Goal: Check status: Check status

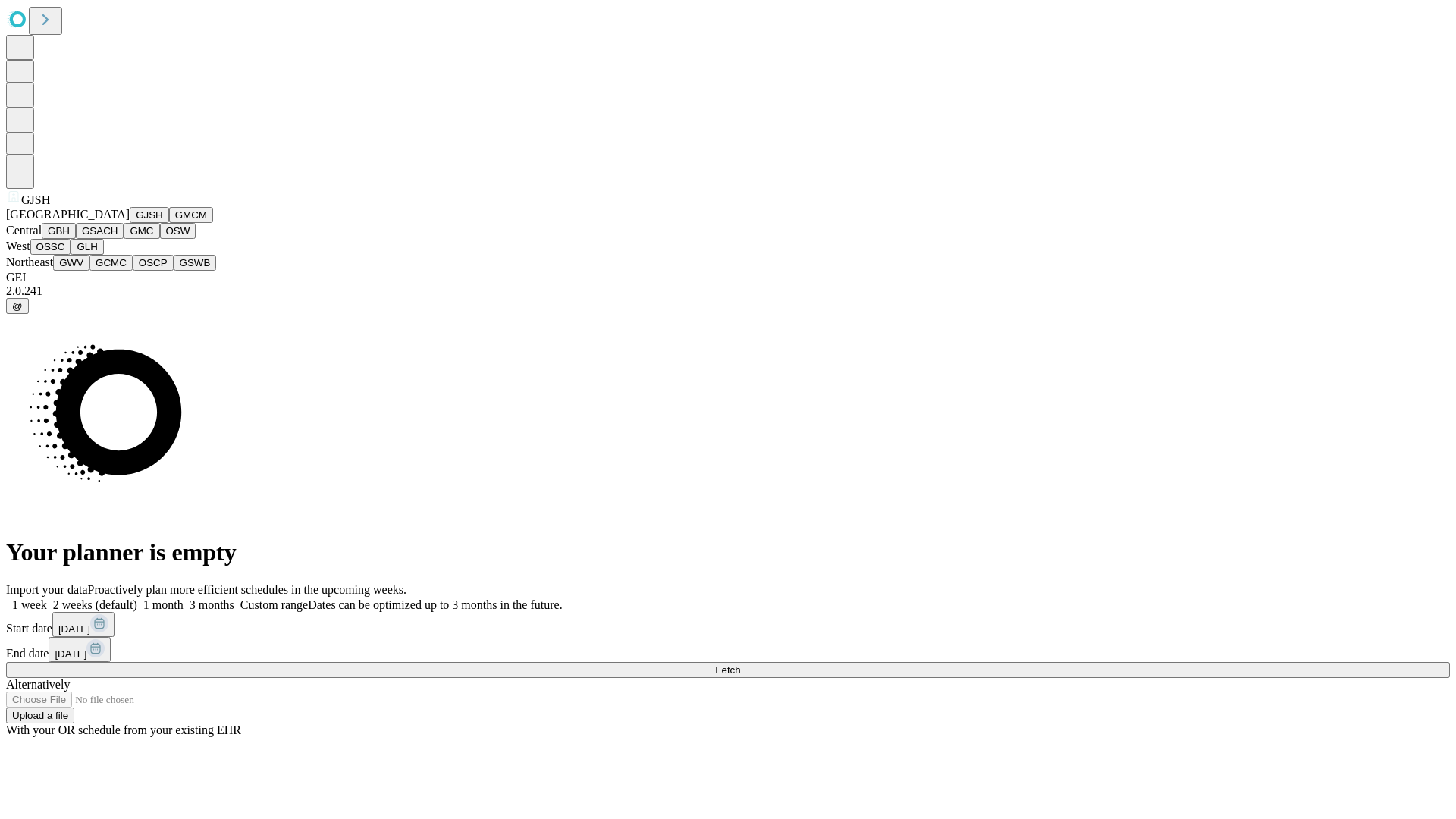
click at [129, 223] on button "GJSH" at bounding box center [149, 215] width 39 height 16
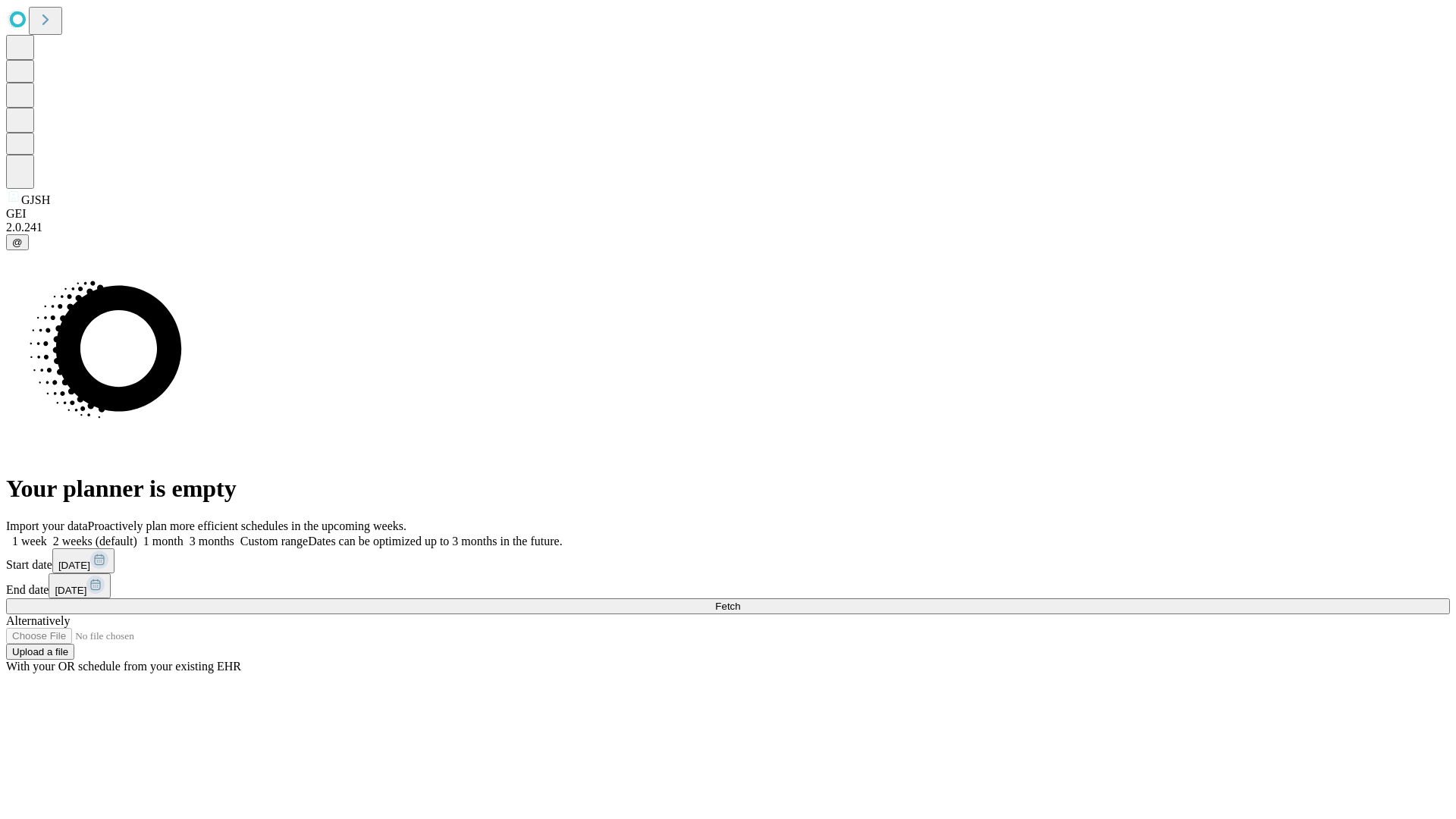
click at [47, 534] on label "1 week" at bounding box center [27, 541] width 41 height 13
click at [740, 600] on span "Fetch" at bounding box center [727, 606] width 25 height 11
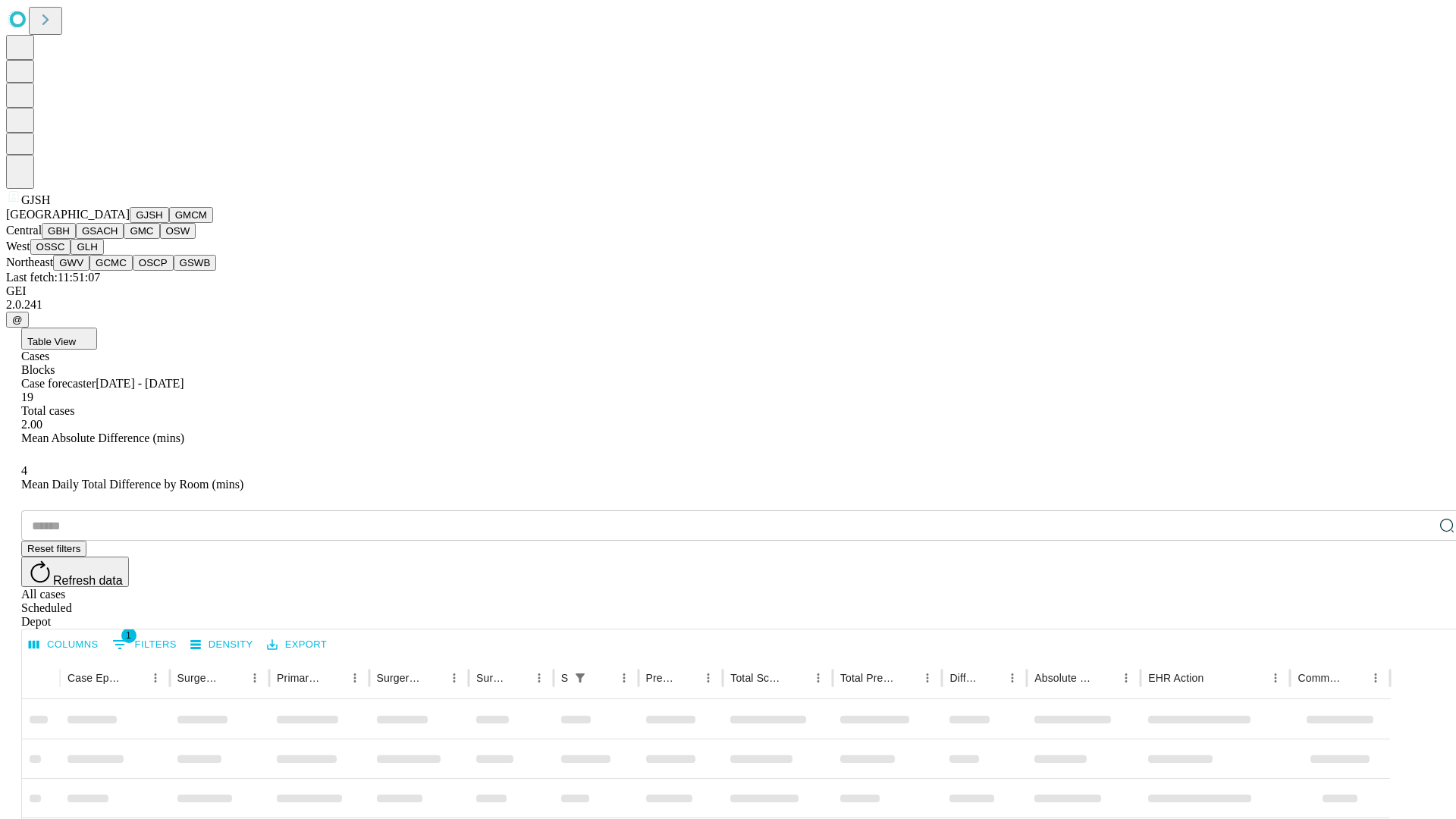
click at [169, 223] on button "GMCM" at bounding box center [191, 215] width 44 height 16
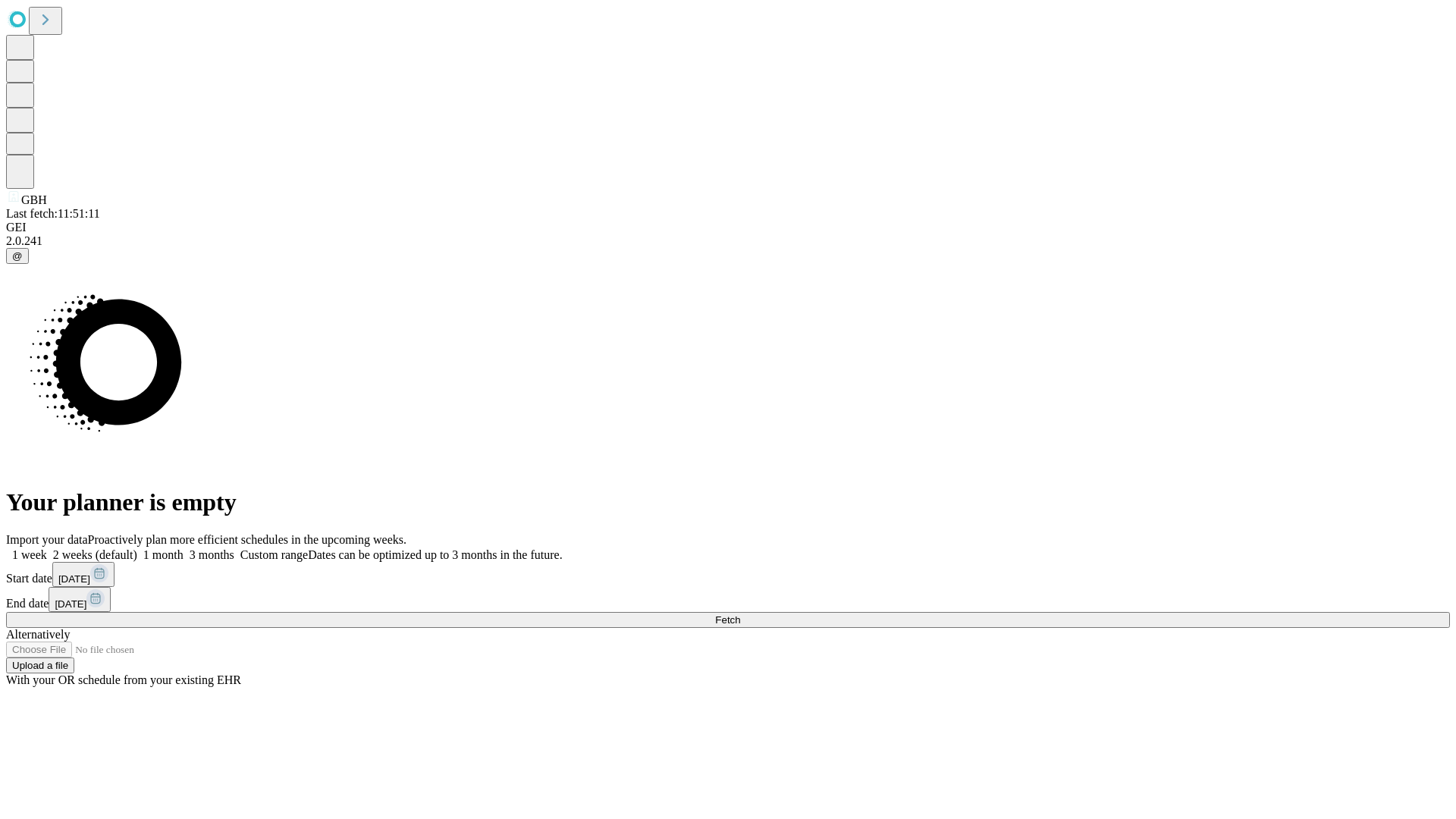
click at [47, 548] on label "1 week" at bounding box center [27, 555] width 41 height 13
click at [740, 614] on span "Fetch" at bounding box center [727, 620] width 25 height 11
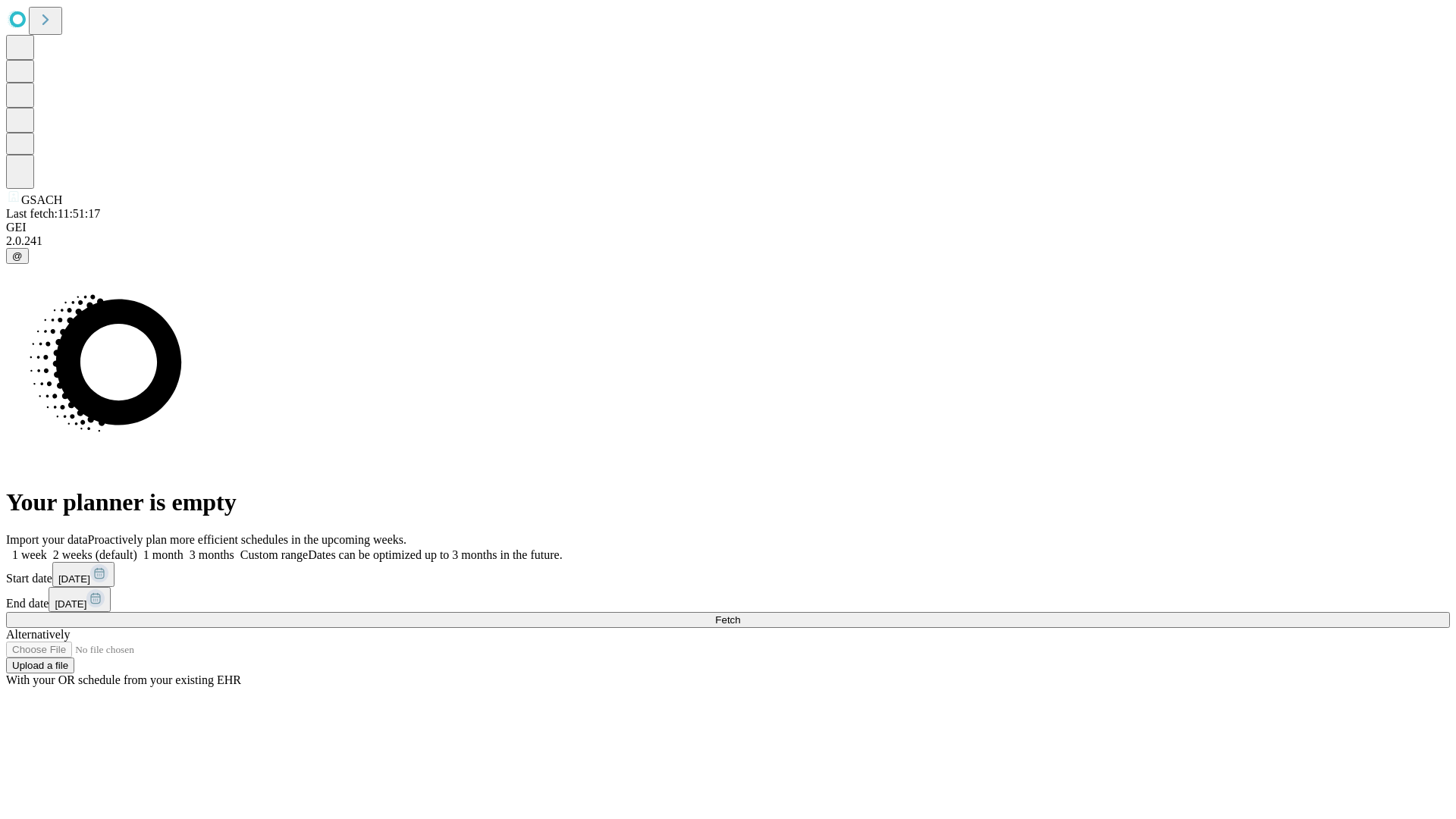
click at [47, 548] on label "1 week" at bounding box center [27, 555] width 41 height 13
click at [740, 614] on span "Fetch" at bounding box center [727, 620] width 25 height 11
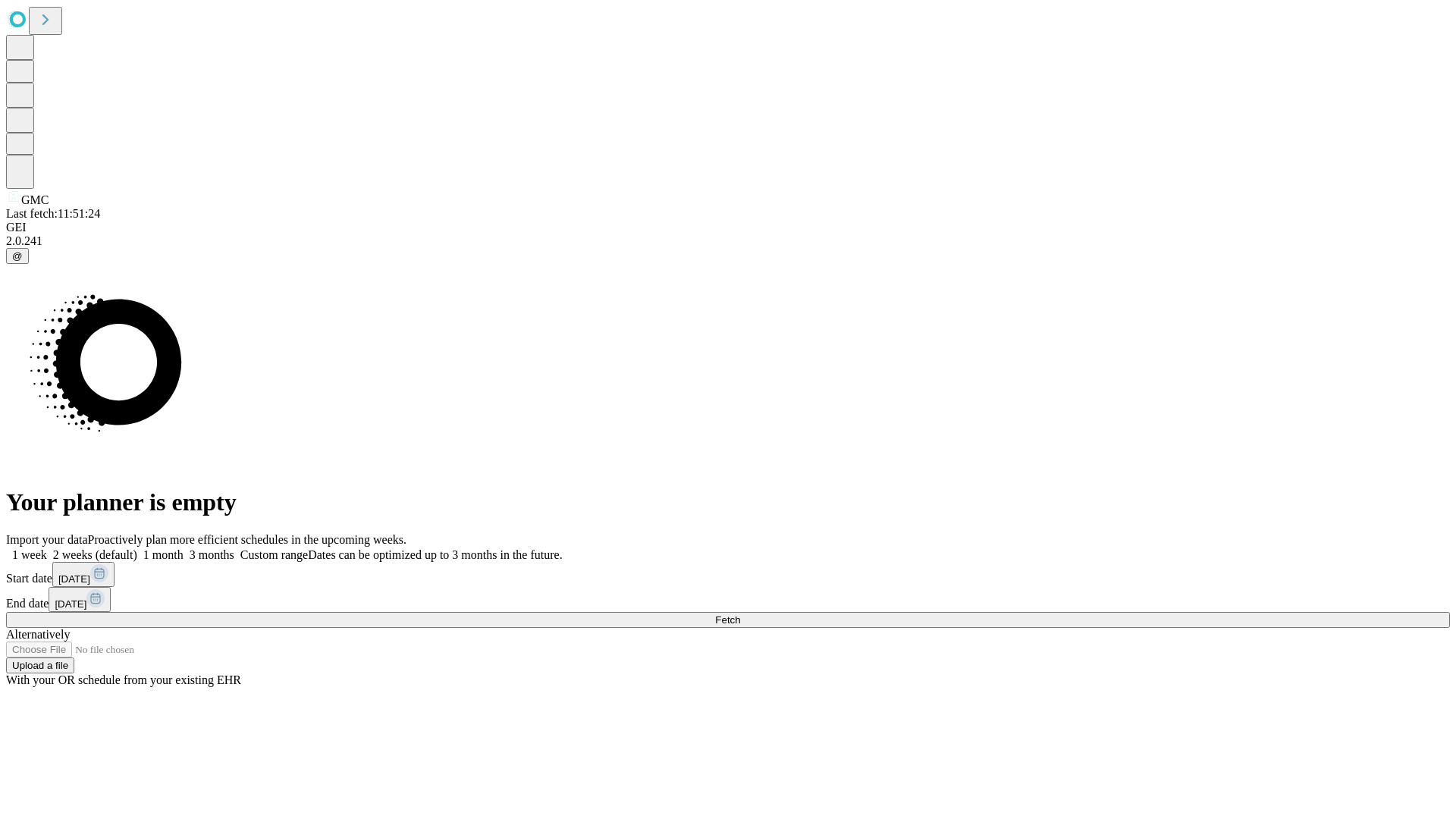
click at [740, 614] on span "Fetch" at bounding box center [727, 620] width 25 height 11
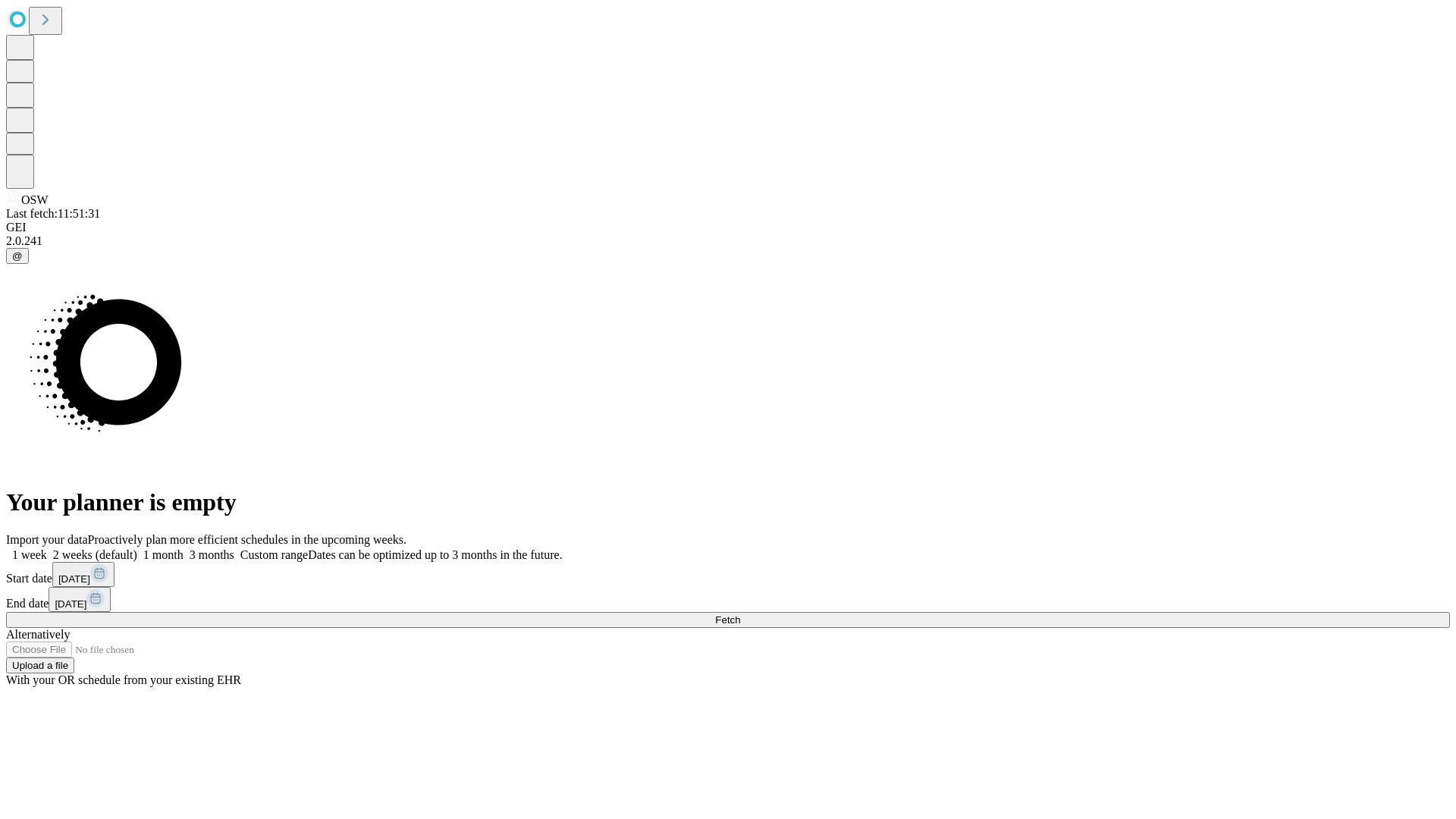
click at [47, 548] on label "1 week" at bounding box center [27, 555] width 41 height 13
click at [740, 614] on span "Fetch" at bounding box center [727, 620] width 25 height 11
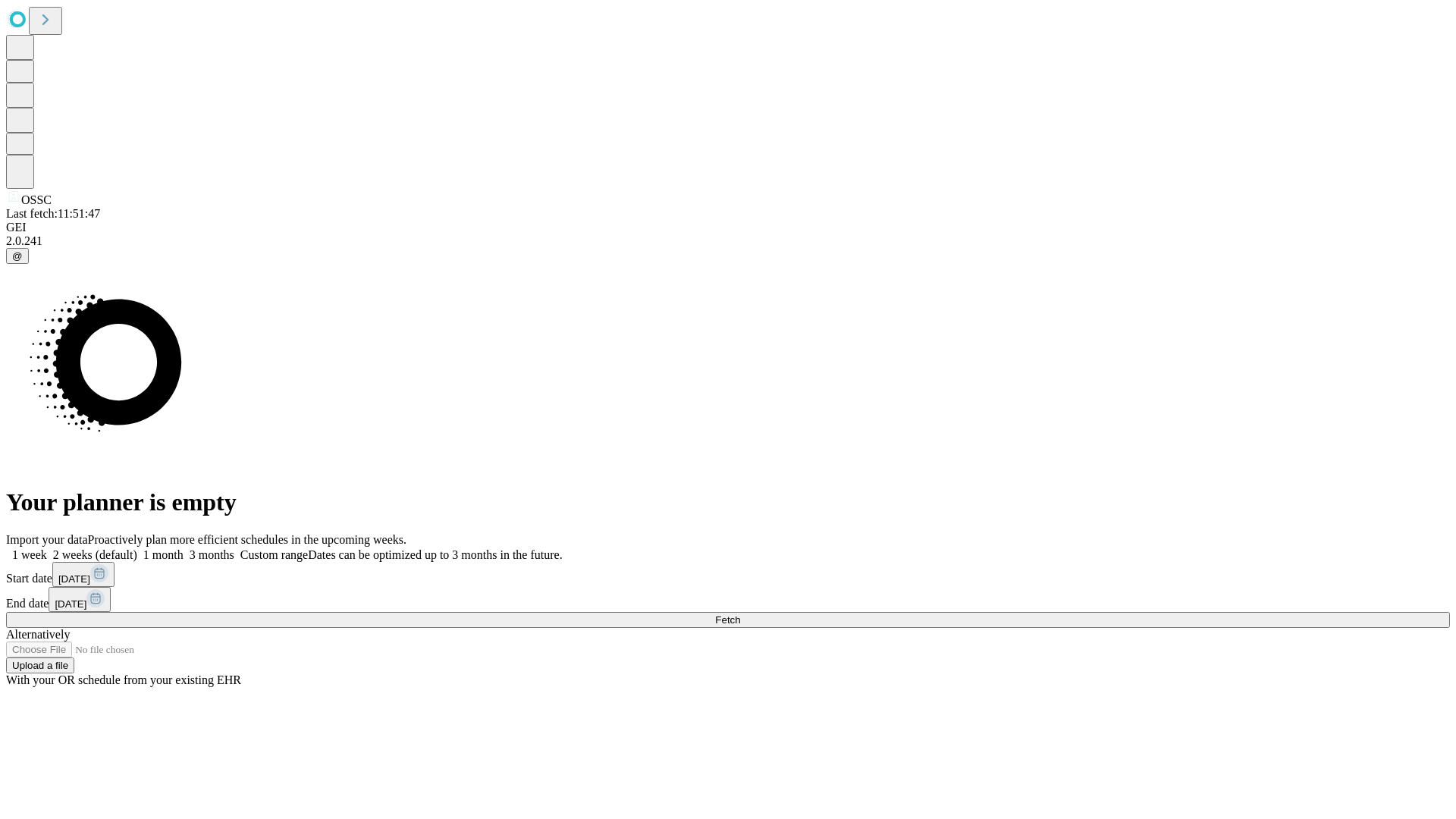
click at [47, 548] on label "1 week" at bounding box center [27, 555] width 41 height 13
click at [740, 614] on span "Fetch" at bounding box center [727, 620] width 25 height 11
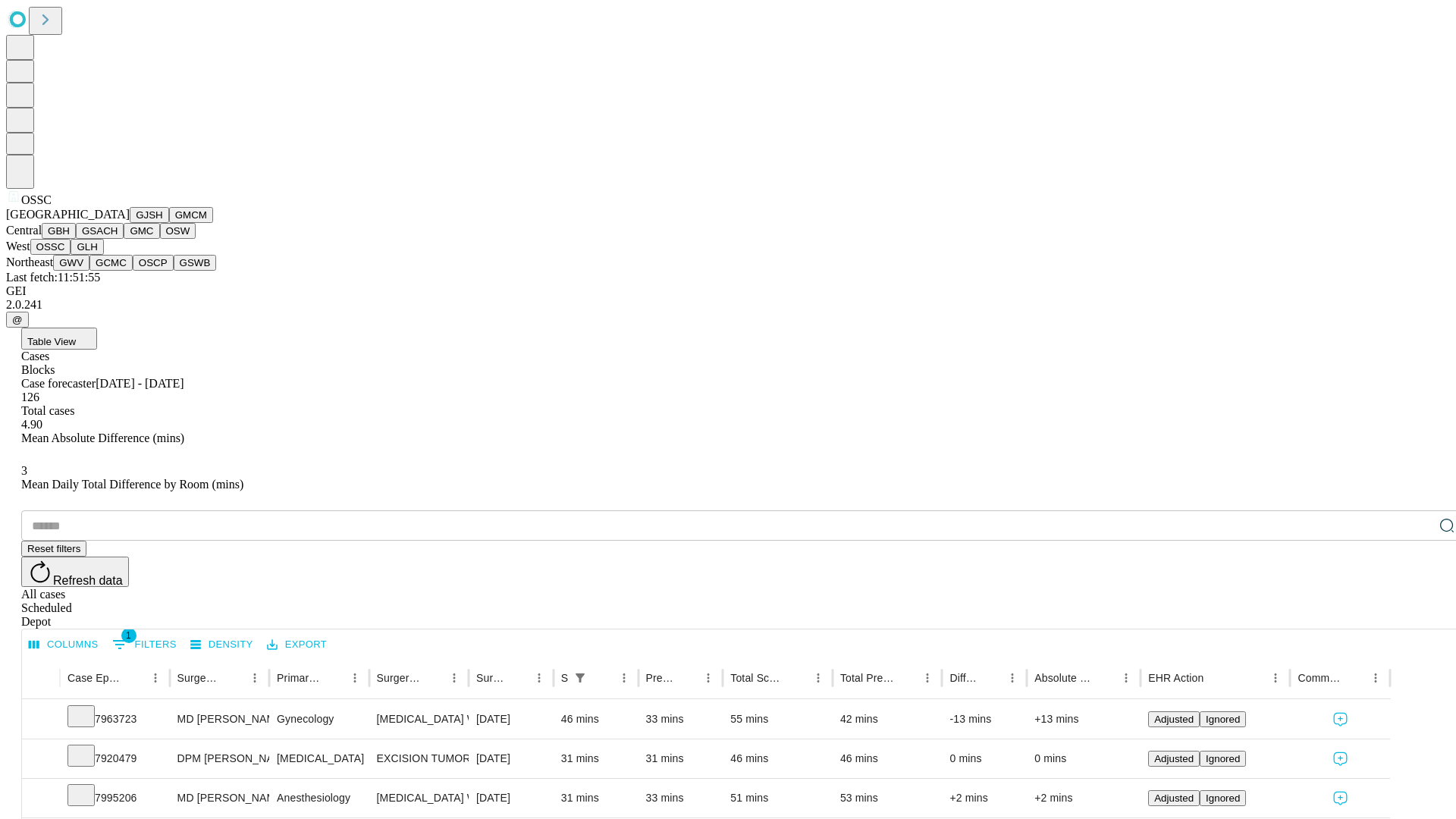
click at [103, 255] on button "GLH" at bounding box center [87, 246] width 33 height 16
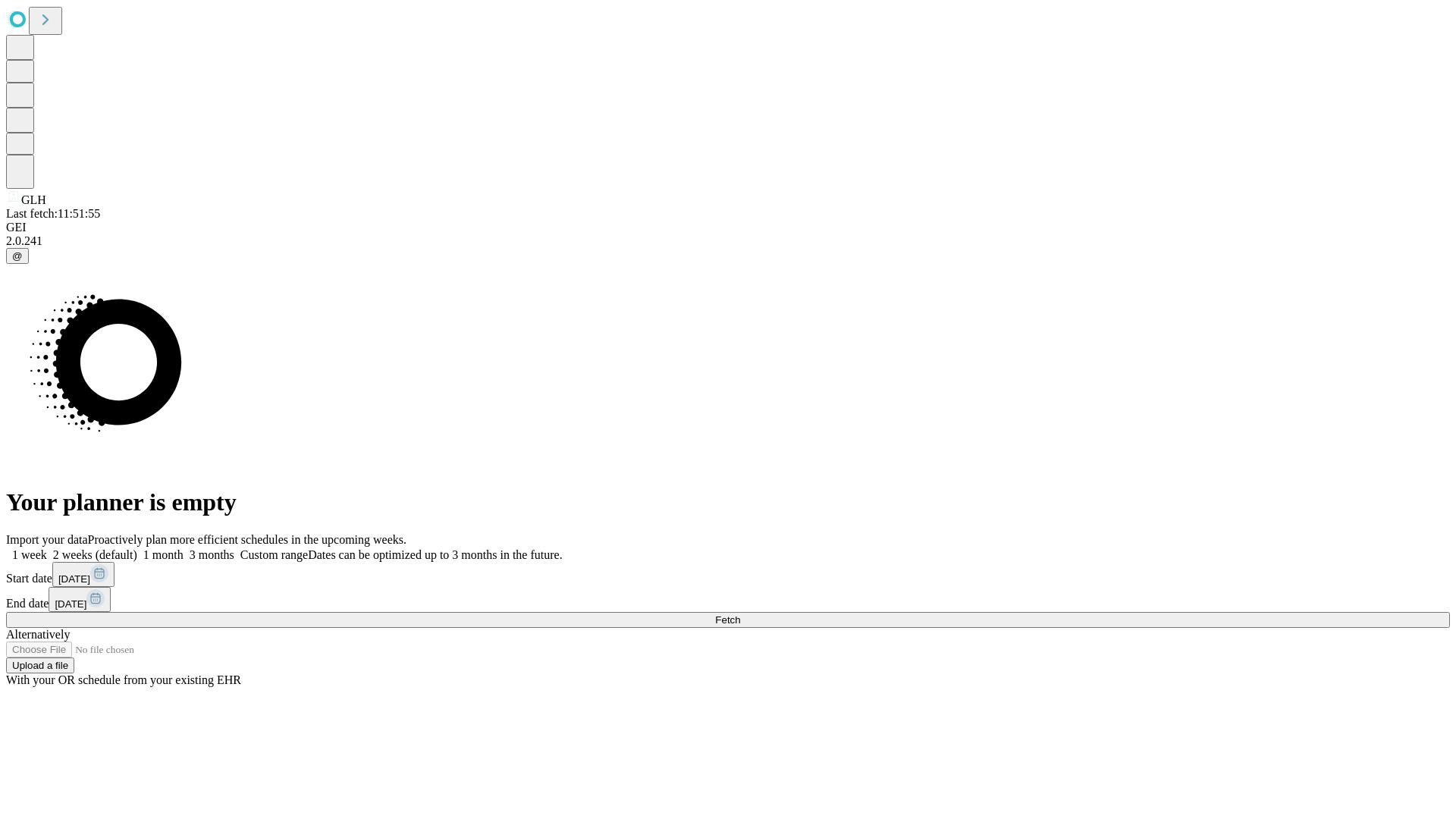
click at [47, 548] on label "1 week" at bounding box center [27, 555] width 41 height 13
click at [740, 614] on span "Fetch" at bounding box center [727, 620] width 25 height 11
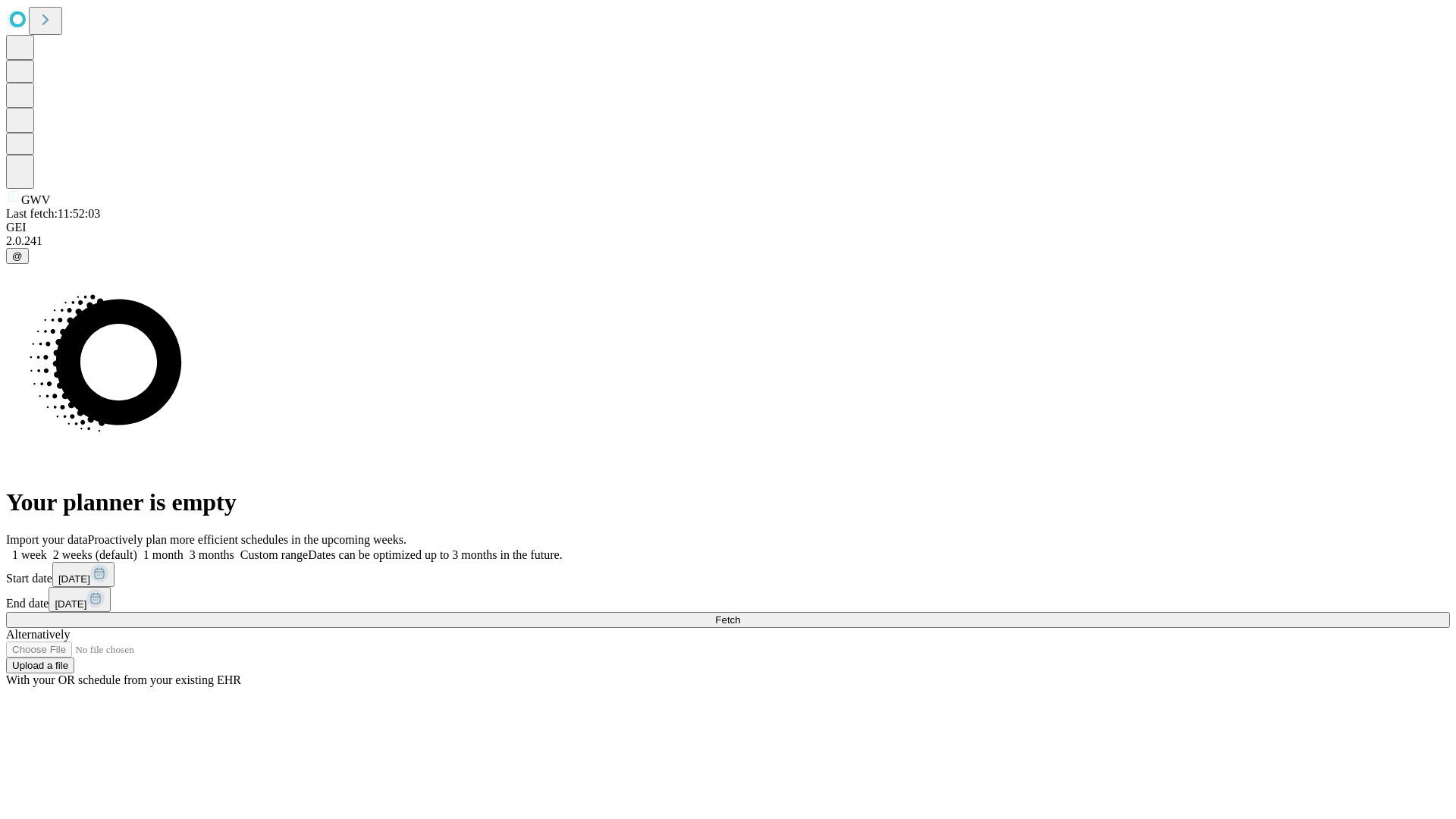
click at [47, 548] on label "1 week" at bounding box center [27, 555] width 41 height 13
click at [740, 614] on span "Fetch" at bounding box center [727, 620] width 25 height 11
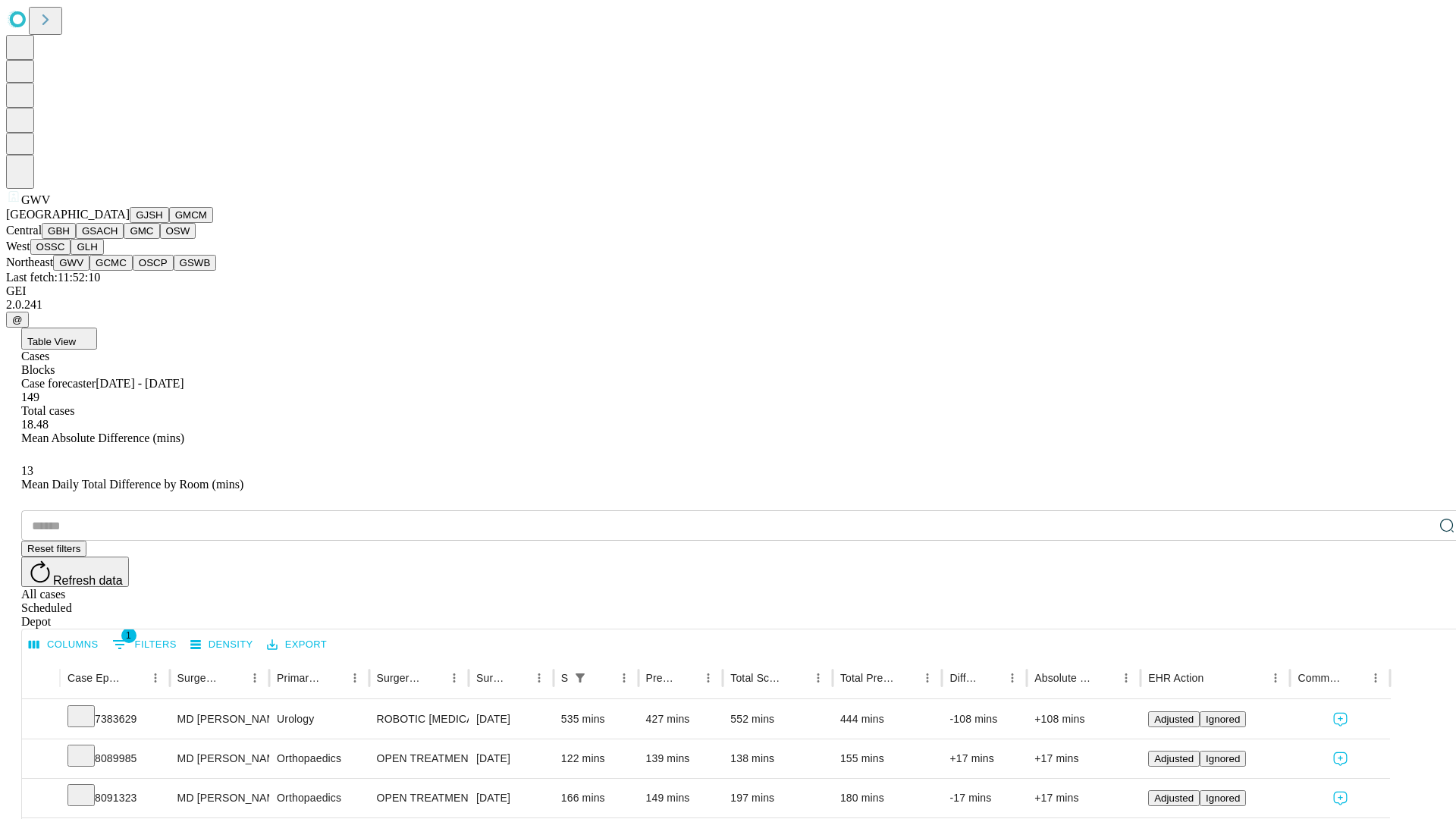
click at [118, 271] on button "GCMC" at bounding box center [110, 263] width 43 height 16
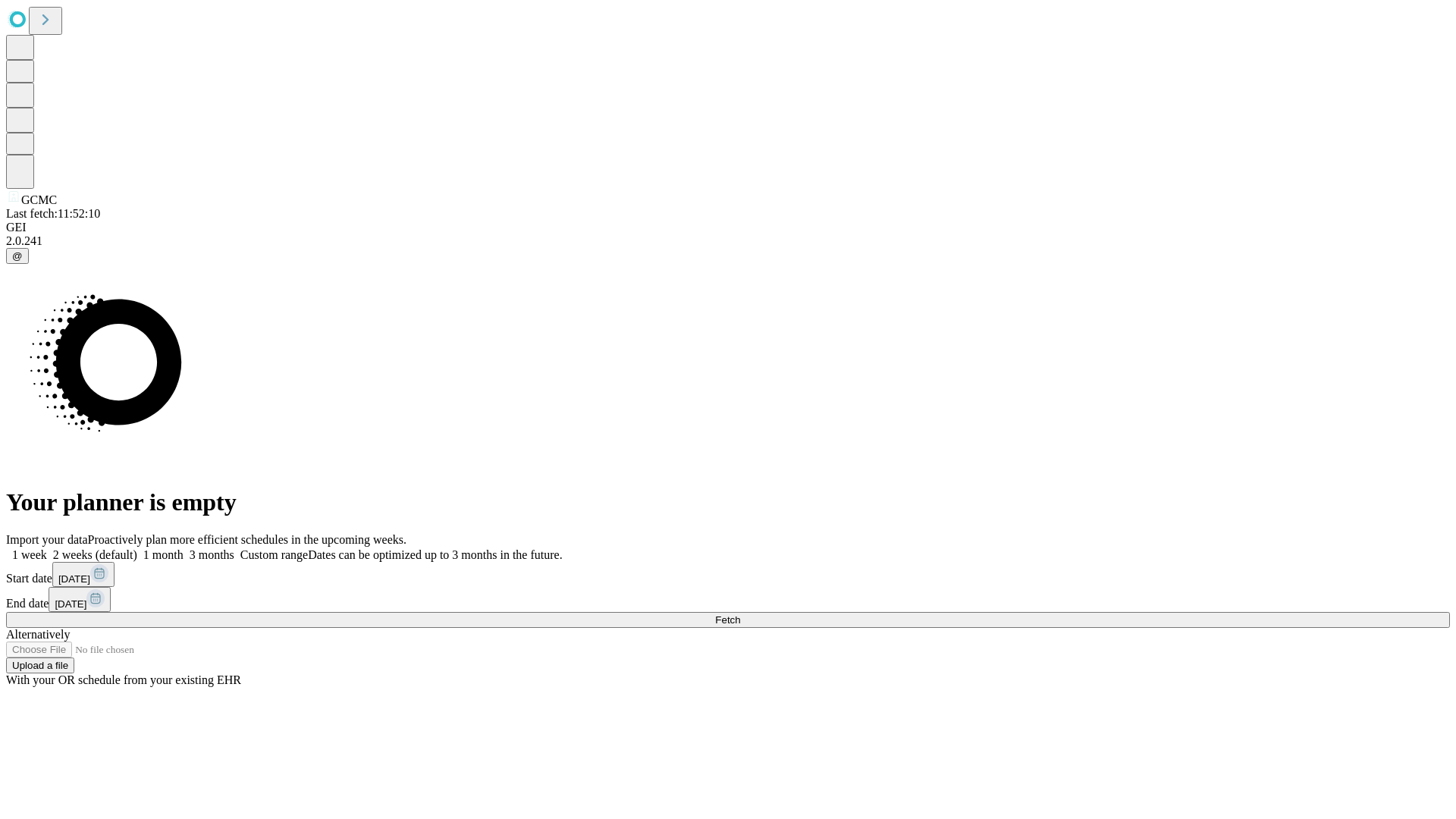
click at [47, 548] on label "1 week" at bounding box center [27, 555] width 41 height 13
click at [740, 614] on span "Fetch" at bounding box center [727, 620] width 25 height 11
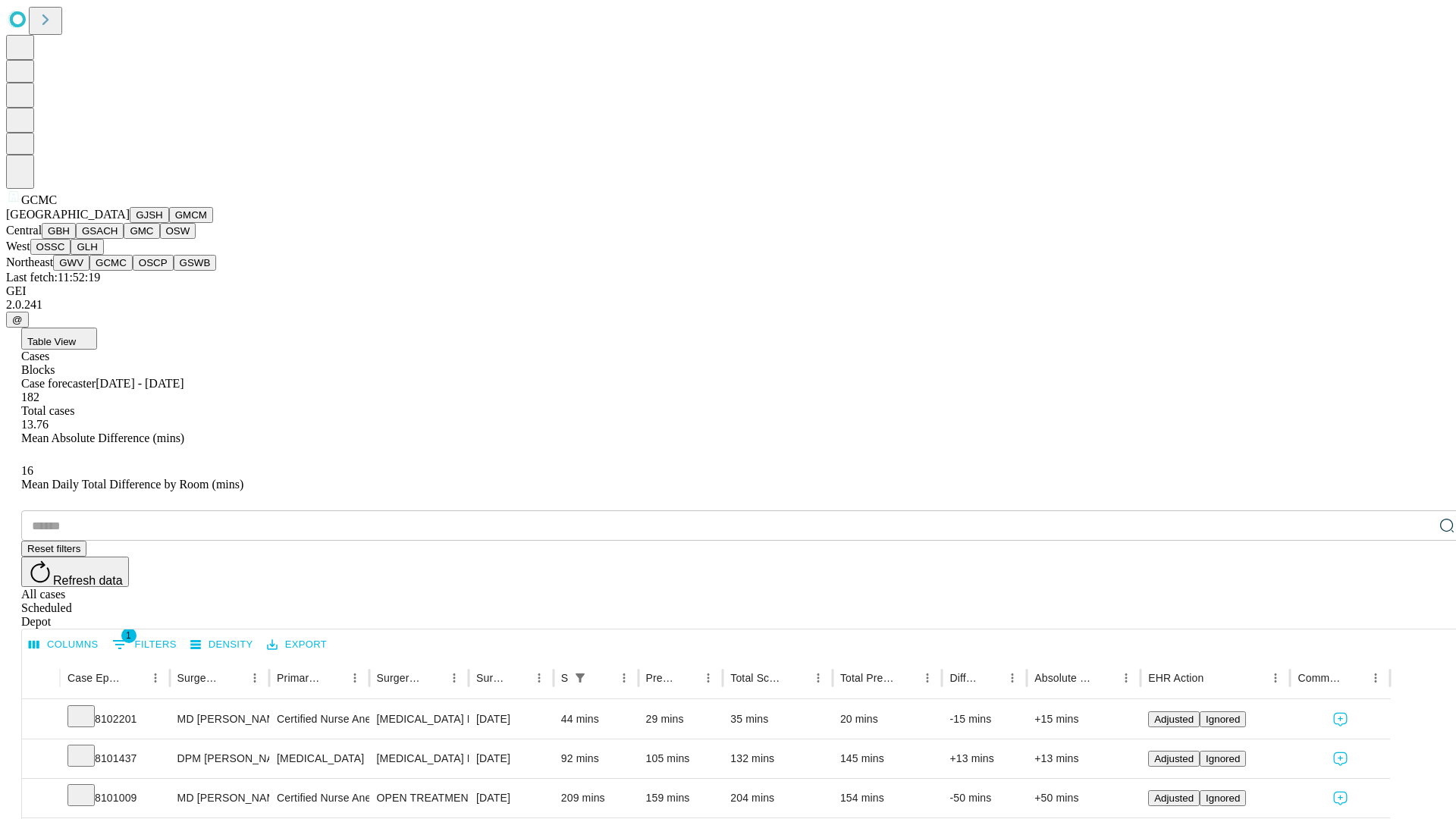
click at [133, 271] on button "OSCP" at bounding box center [153, 263] width 41 height 16
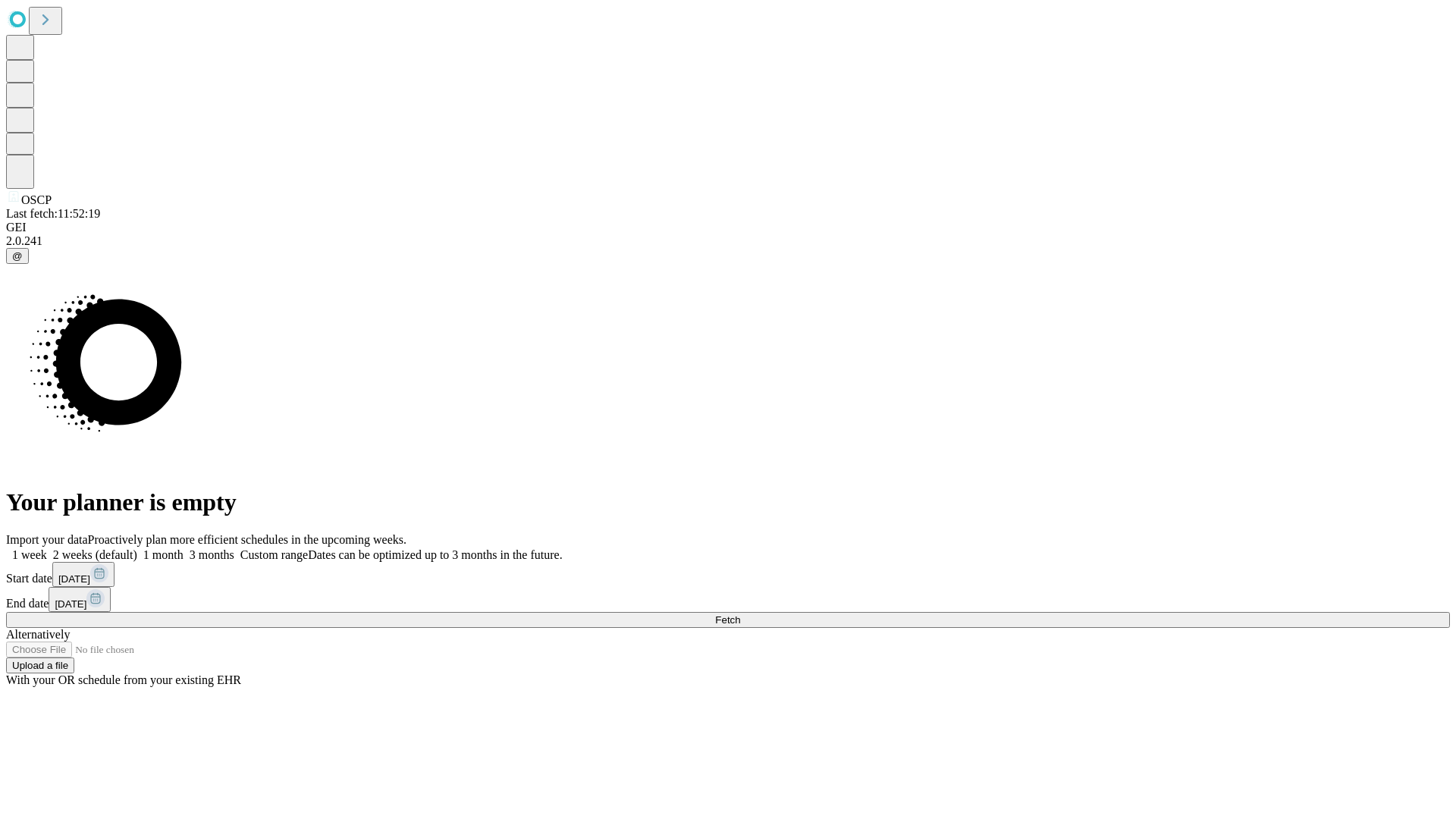
click at [47, 548] on label "1 week" at bounding box center [27, 555] width 41 height 13
click at [740, 614] on span "Fetch" at bounding box center [727, 620] width 25 height 11
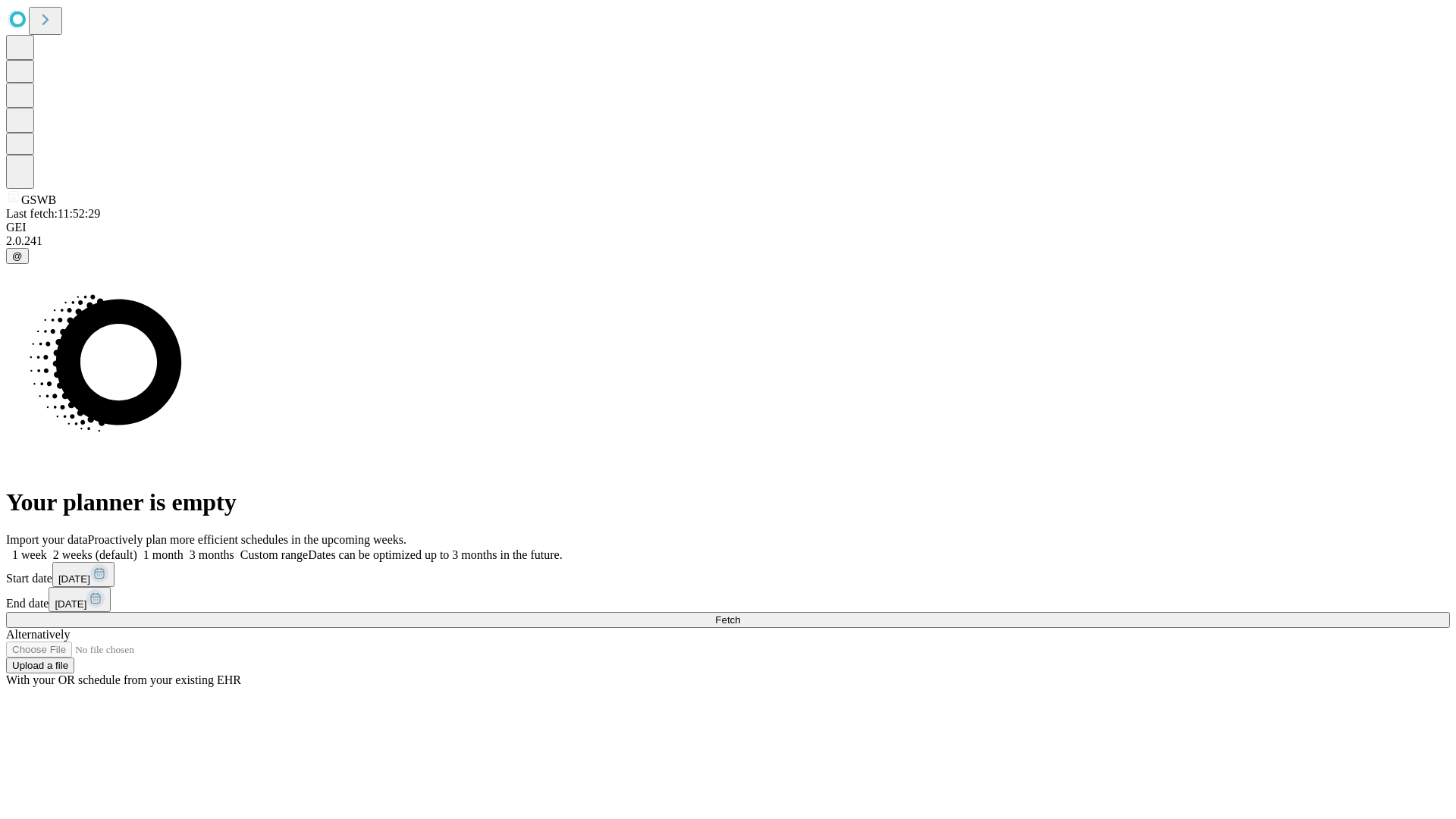
click at [740, 614] on span "Fetch" at bounding box center [727, 620] width 25 height 11
